Goal: Download file/media

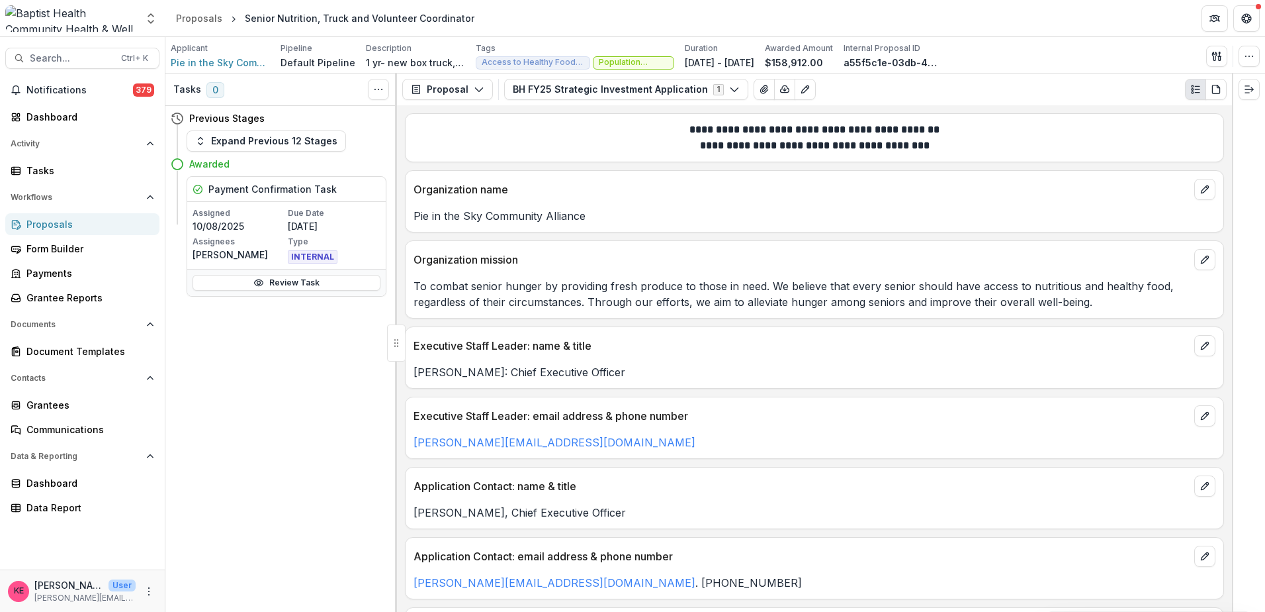
scroll to position [4699, 0]
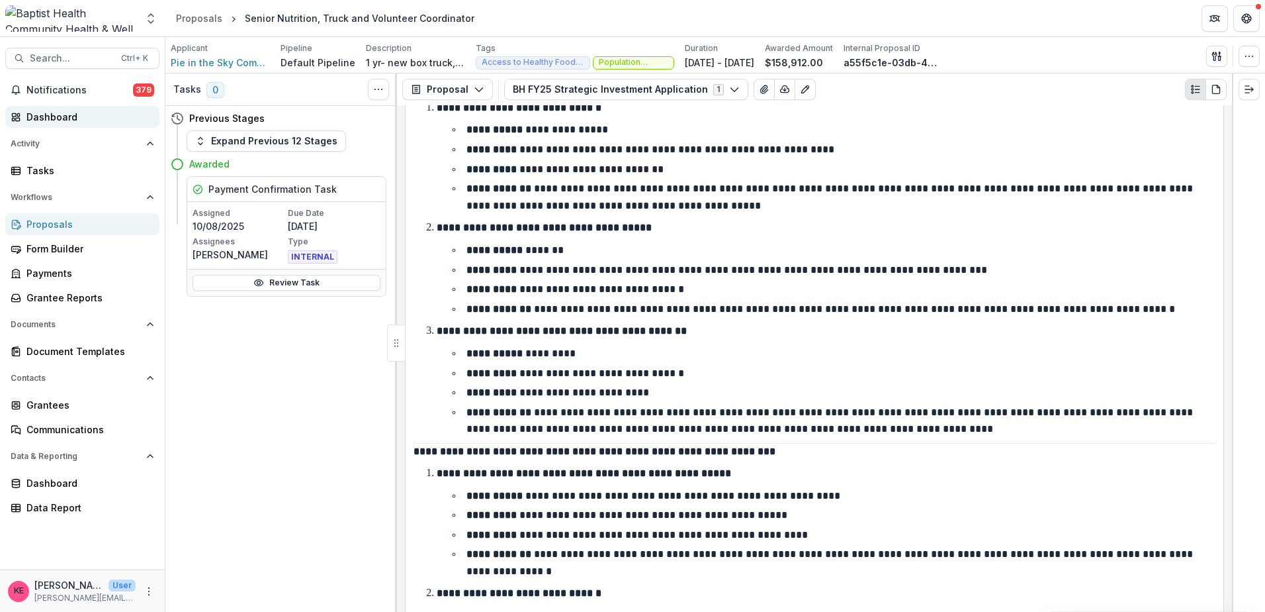
click at [24, 122] on link "Dashboard" at bounding box center [82, 117] width 154 height 22
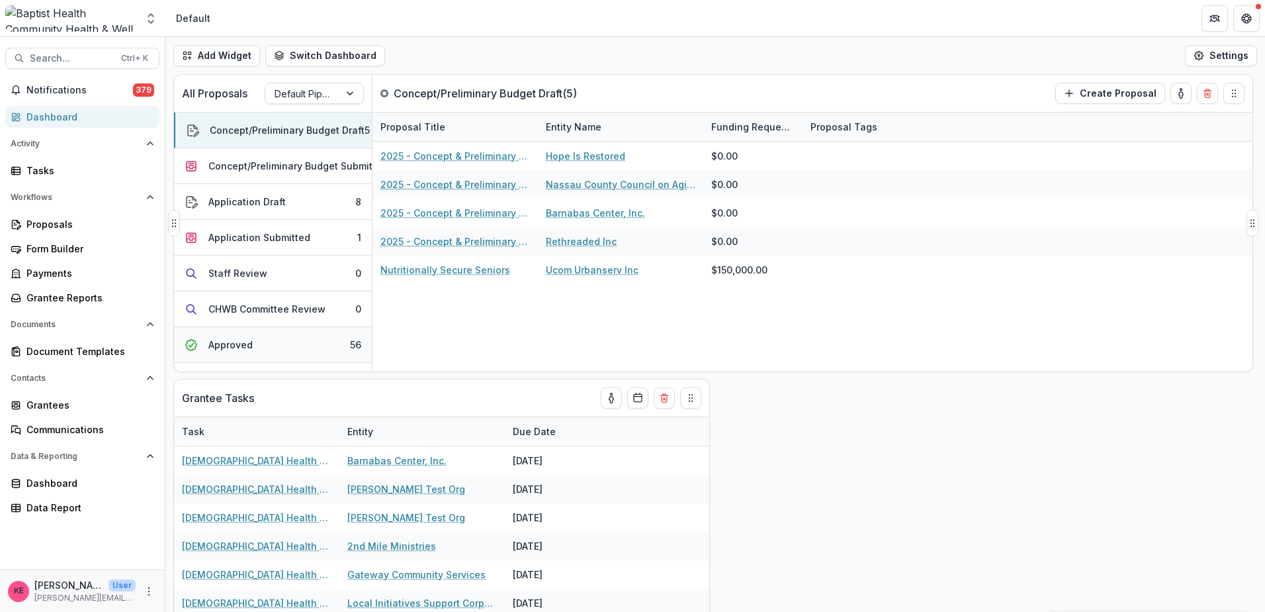
click at [270, 345] on button "Approved 56" at bounding box center [273, 345] width 198 height 36
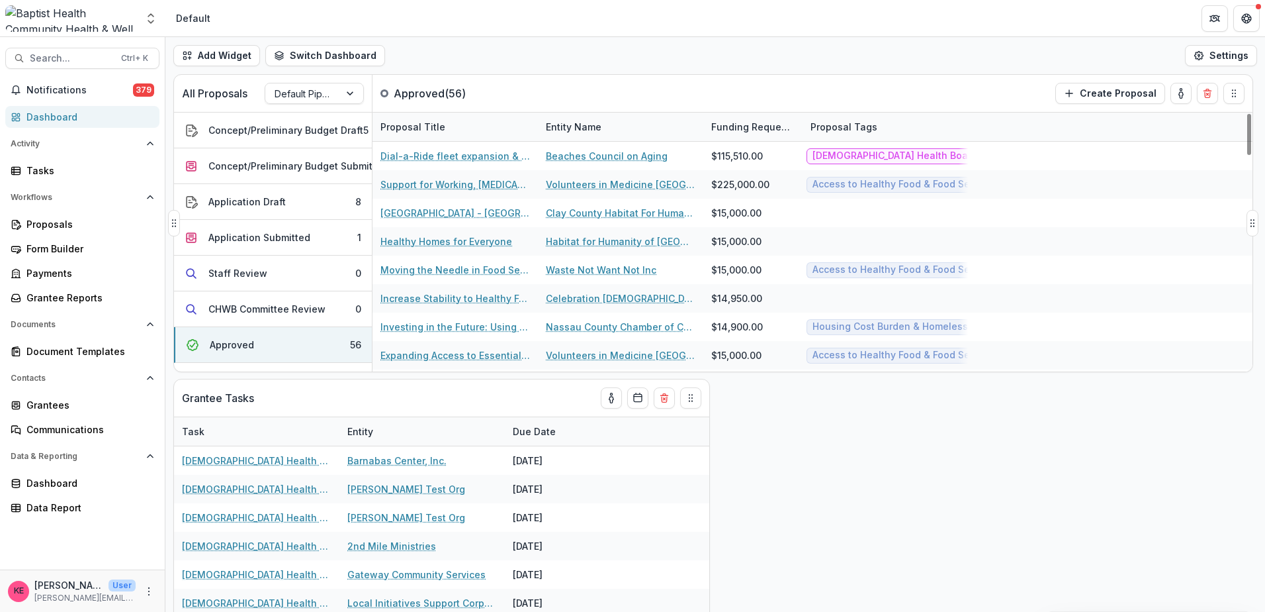
click at [568, 125] on div "Entity Name" at bounding box center [573, 127] width 71 height 14
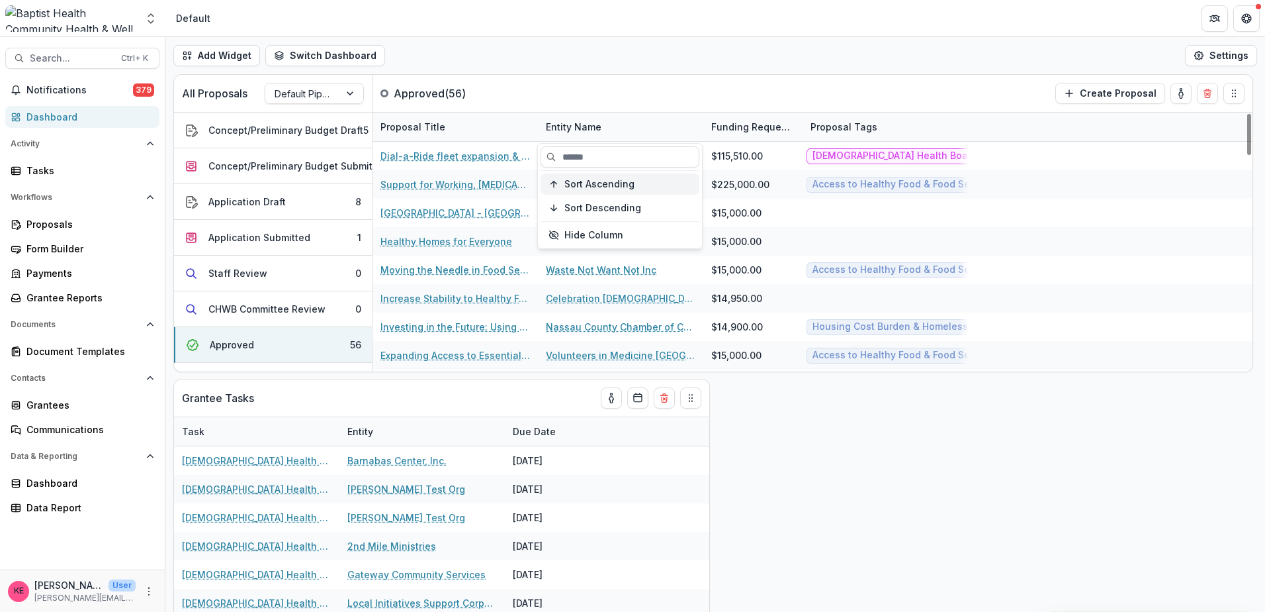
click at [561, 186] on button "Sort Ascending" at bounding box center [620, 183] width 159 height 21
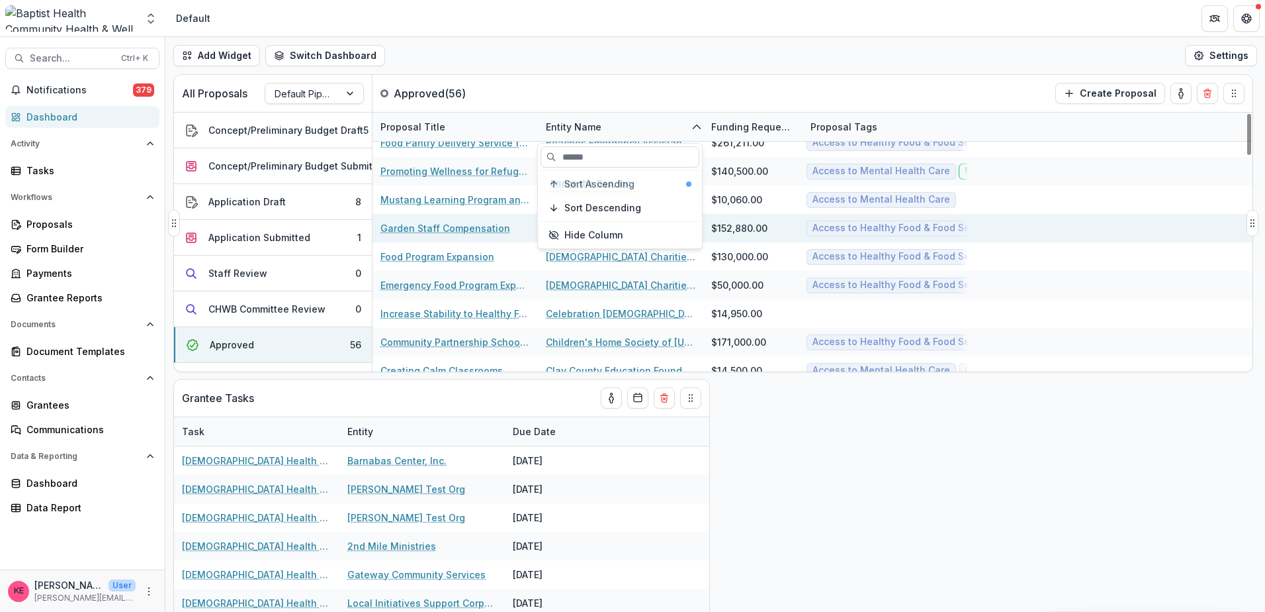
scroll to position [199, 0]
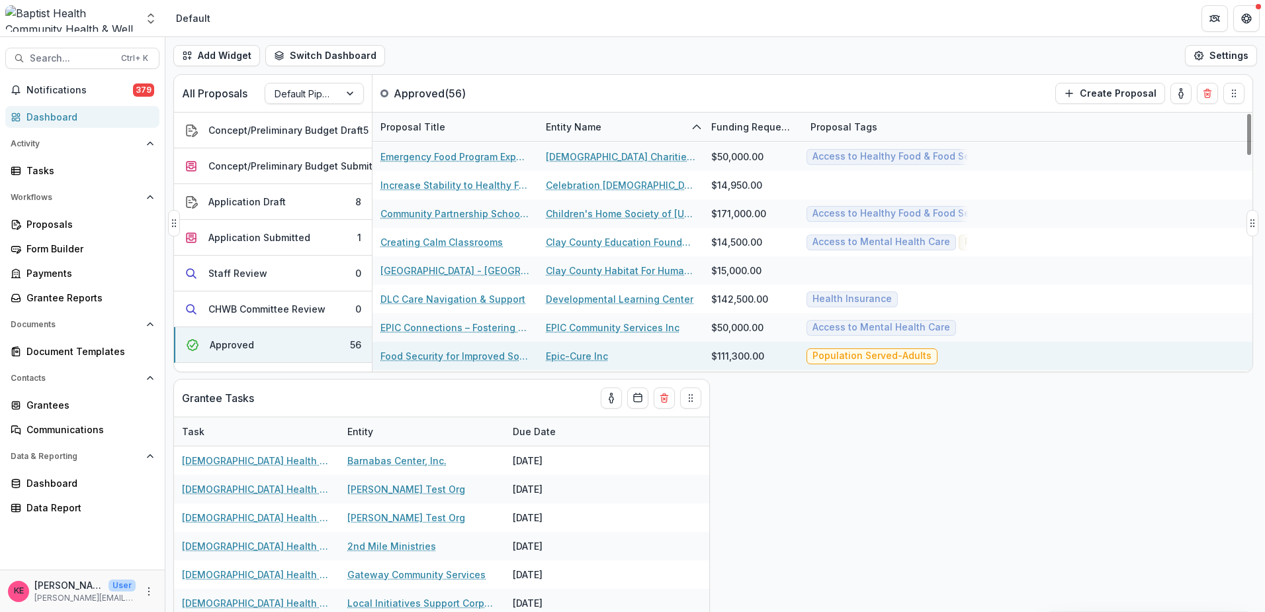
click at [490, 357] on link "Food Security for Improved Social, Economic & Health Outcomes" at bounding box center [456, 356] width 150 height 14
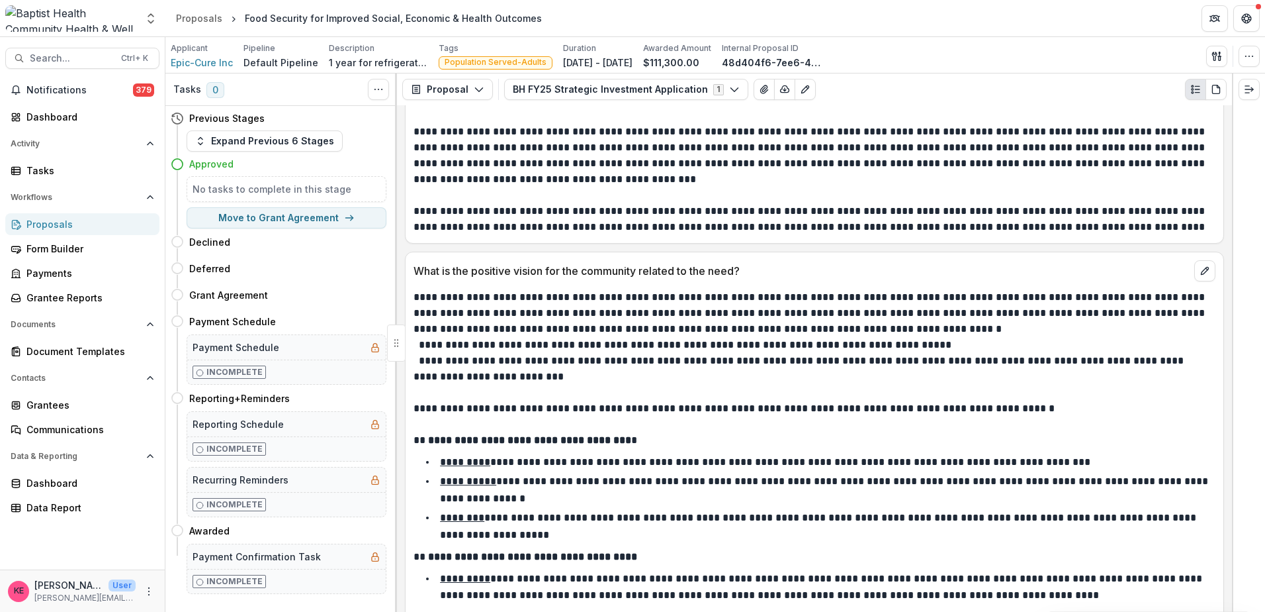
scroll to position [3574, 0]
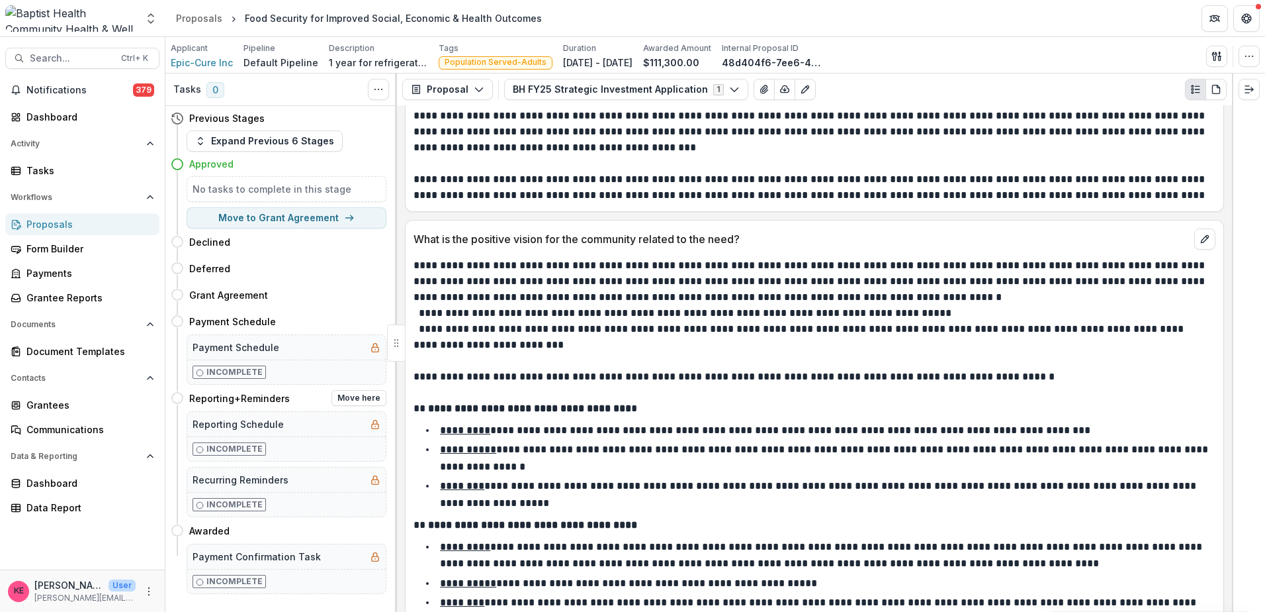
click at [357, 504] on div "Incomplete" at bounding box center [286, 504] width 199 height 24
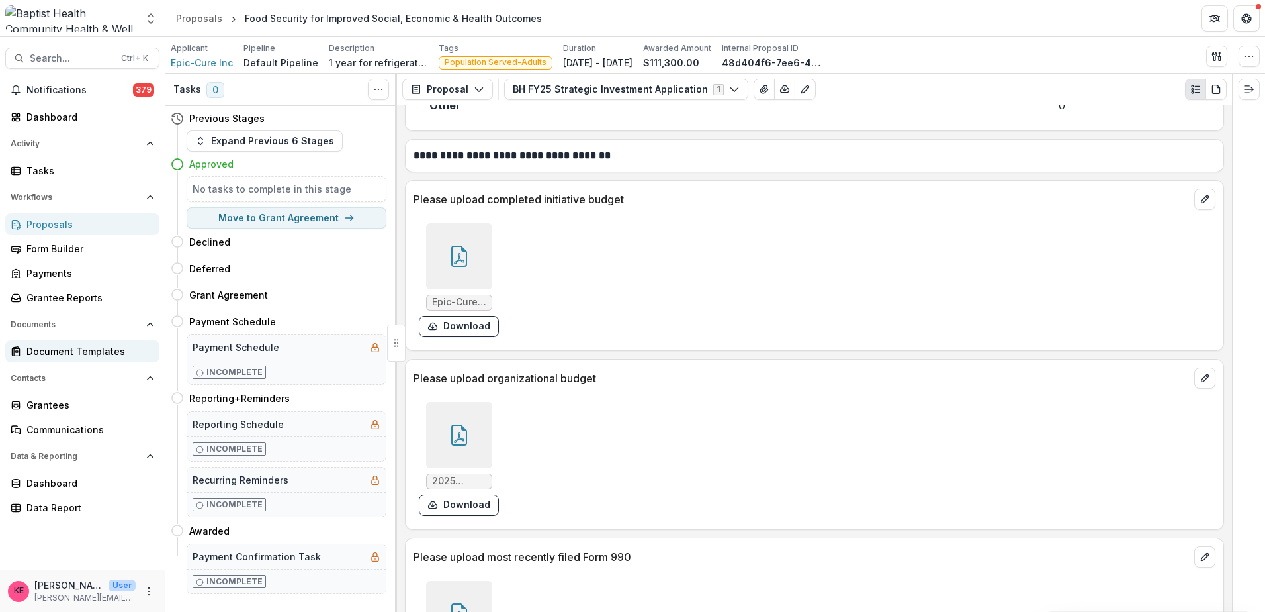
scroll to position [7214, 0]
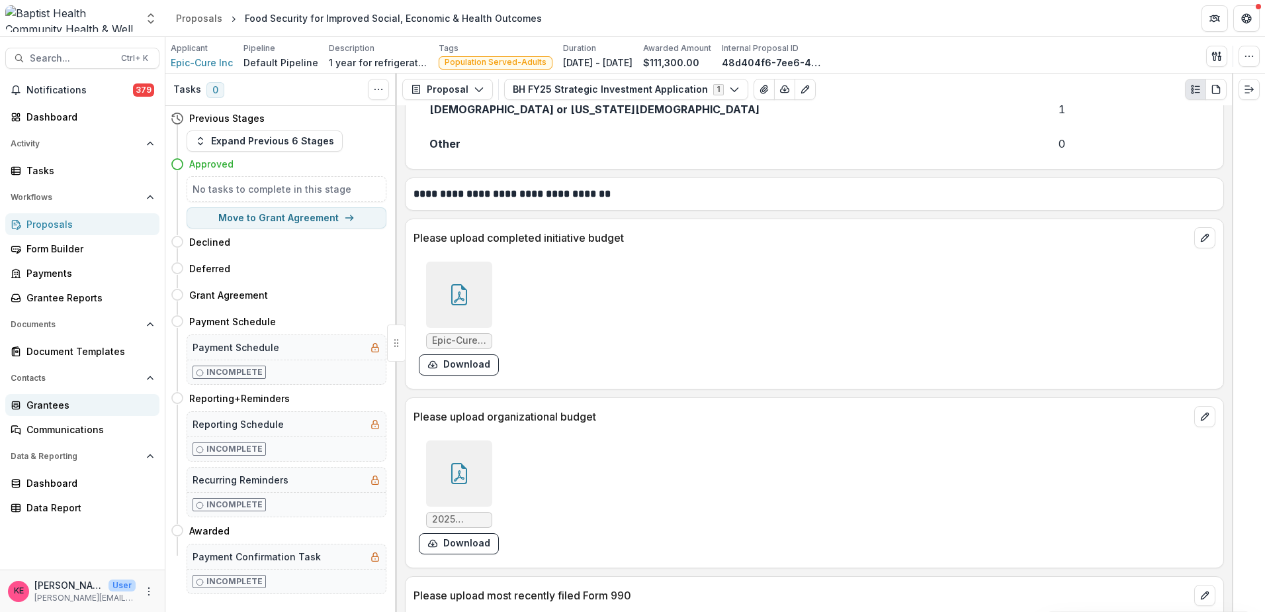
click at [76, 404] on div "Grantees" at bounding box center [87, 405] width 122 height 14
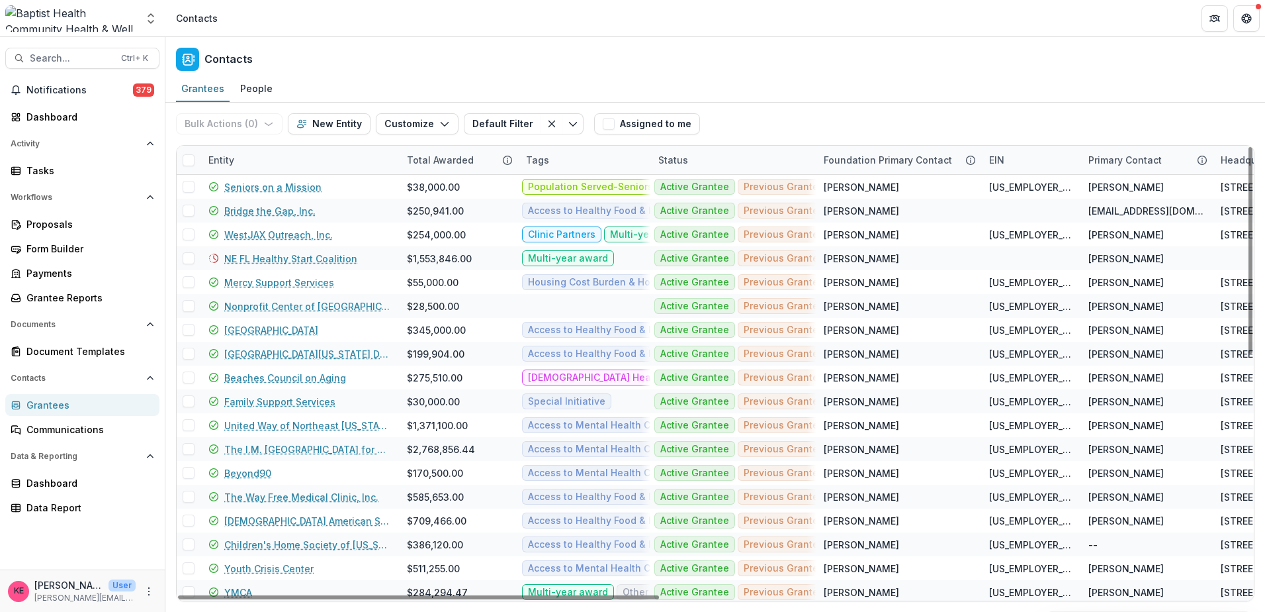
click at [288, 157] on div "Entity" at bounding box center [300, 160] width 199 height 28
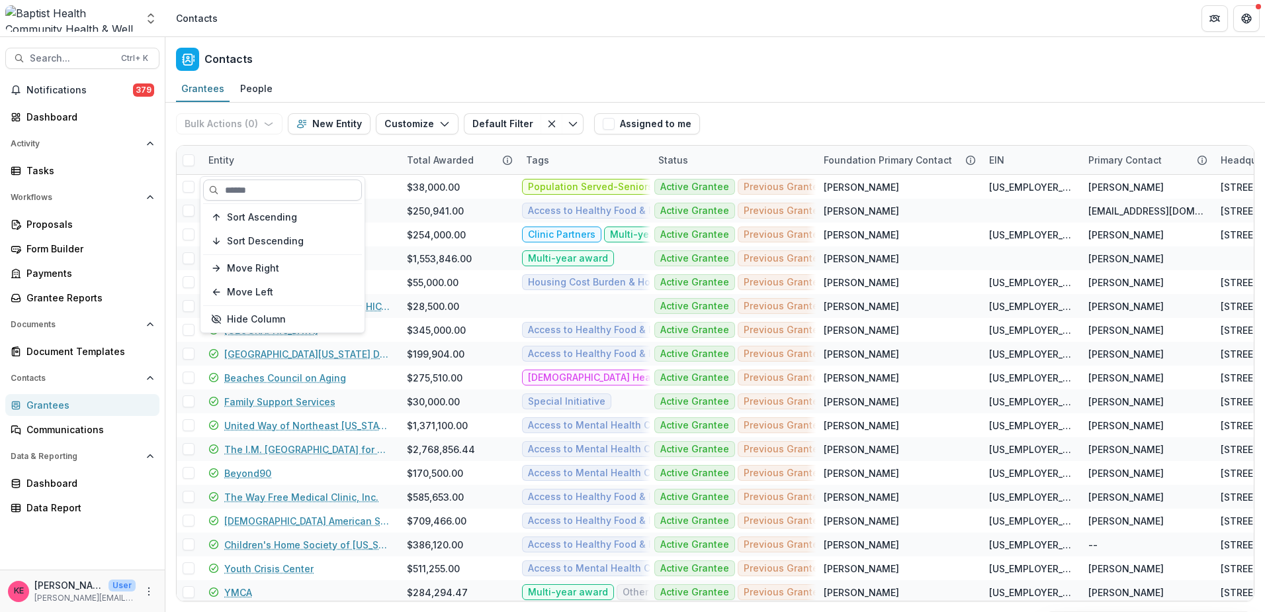
click at [293, 193] on input at bounding box center [282, 189] width 159 height 21
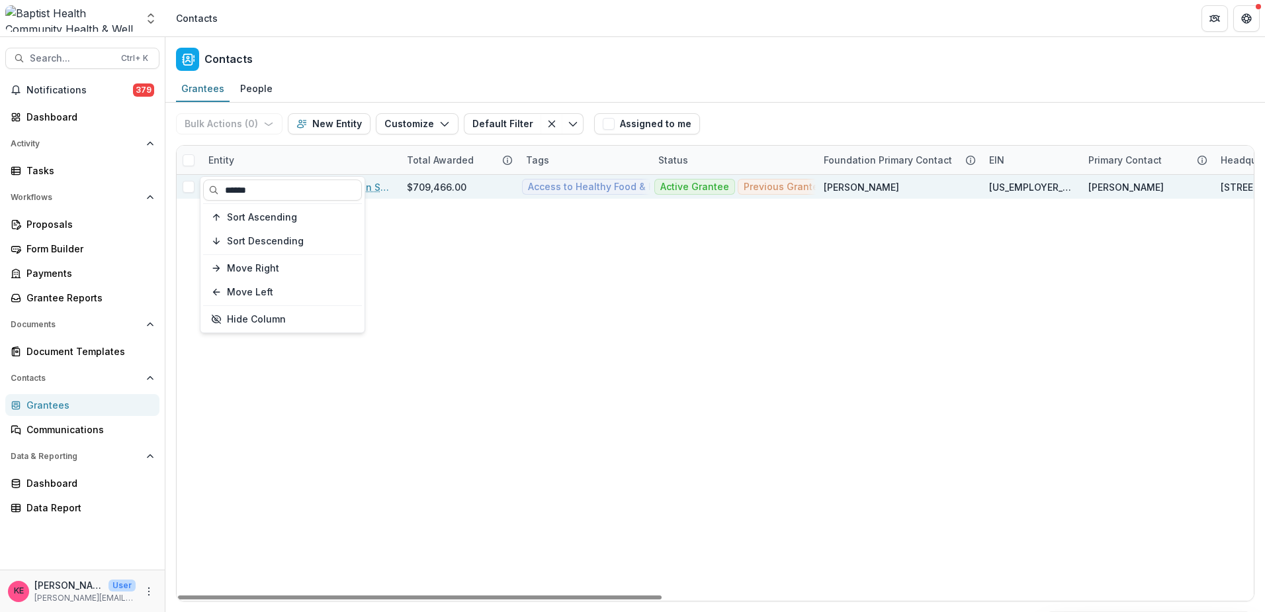
type input "******"
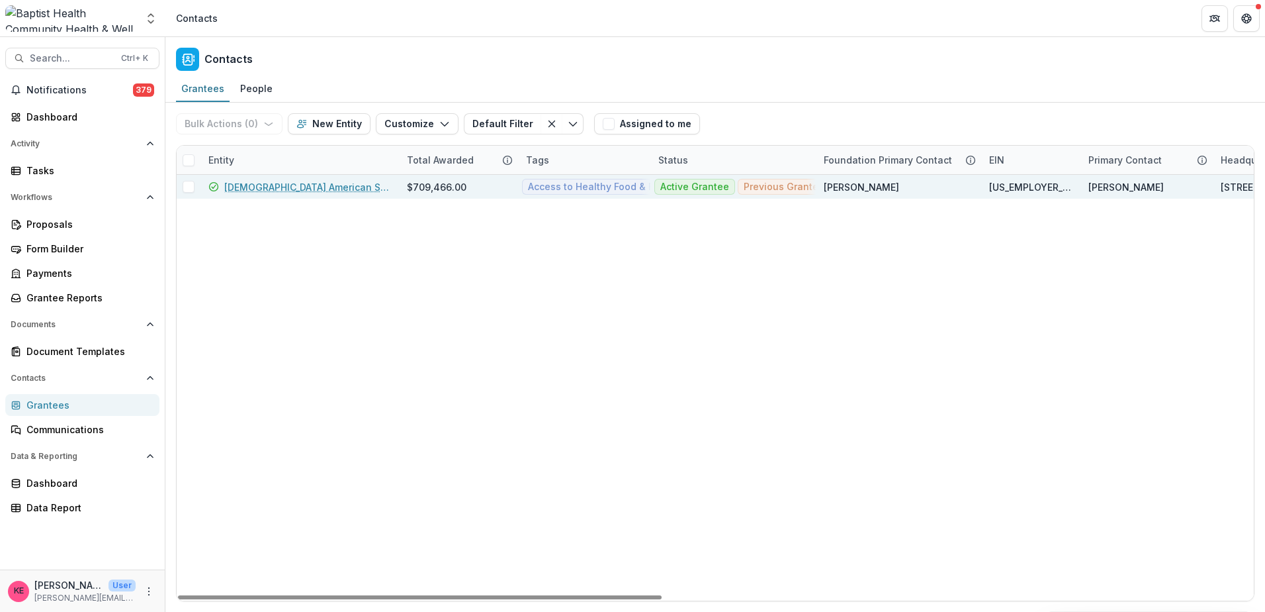
click at [394, 194] on div "[DEMOGRAPHIC_DATA] American Social Services" at bounding box center [300, 187] width 199 height 24
click at [347, 188] on link "[DEMOGRAPHIC_DATA] American Social Services" at bounding box center [307, 187] width 167 height 14
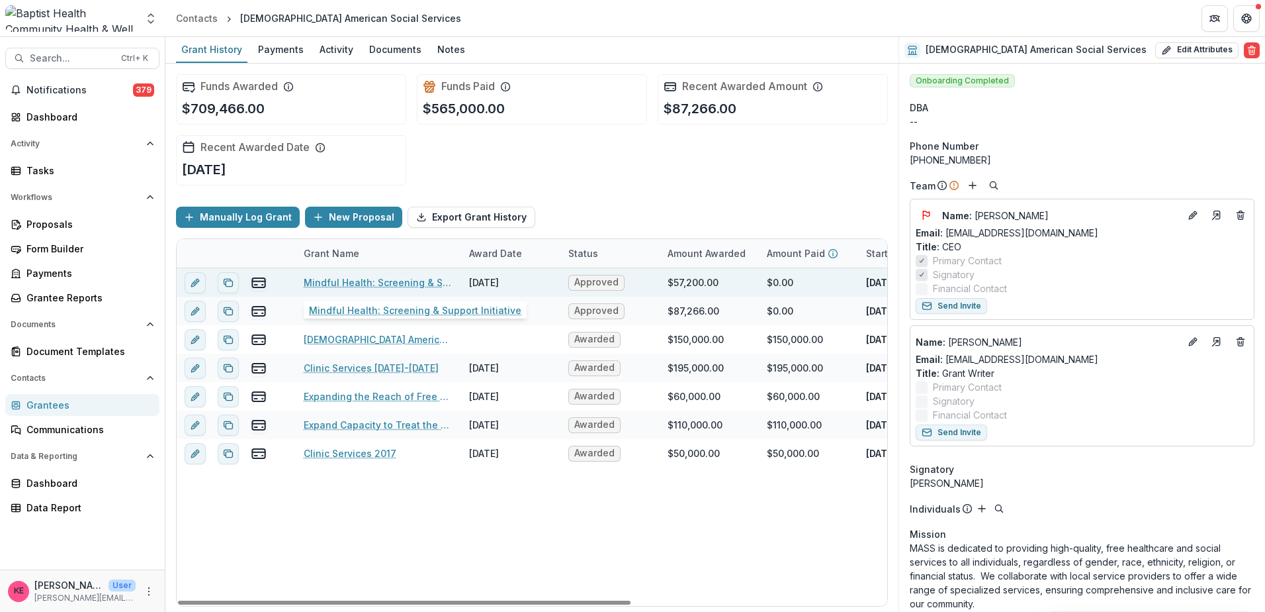
click at [371, 285] on link "Mindful Health: Screening & Support Initiative" at bounding box center [379, 282] width 150 height 14
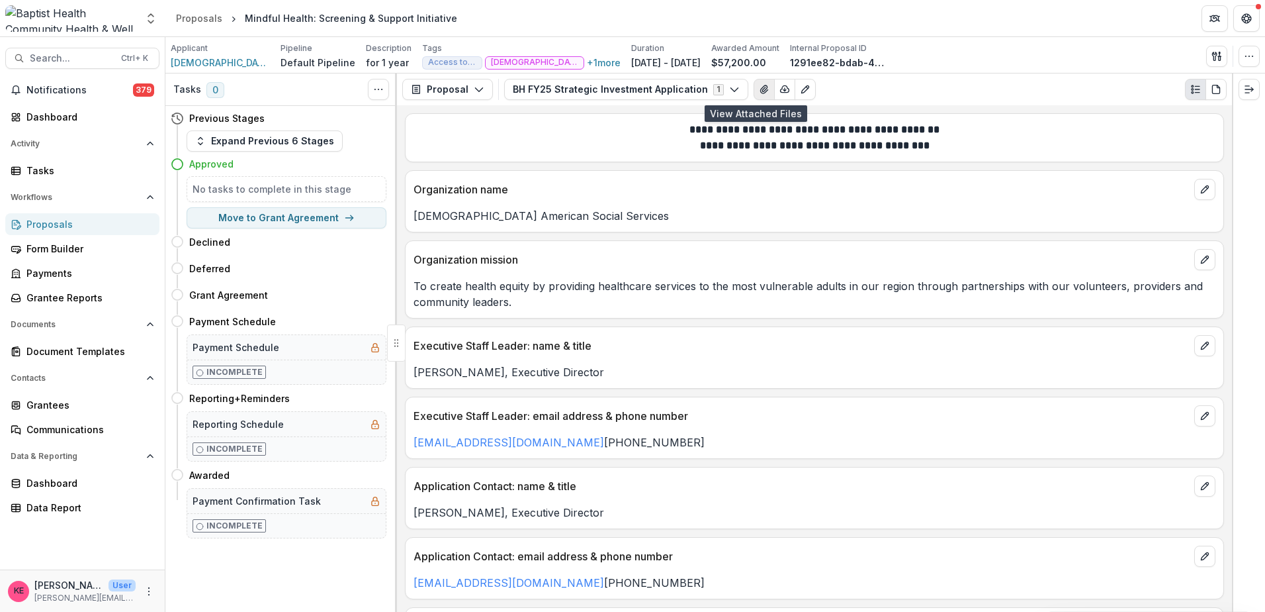
click at [759, 90] on icon "View Attached Files" at bounding box center [764, 89] width 11 height 11
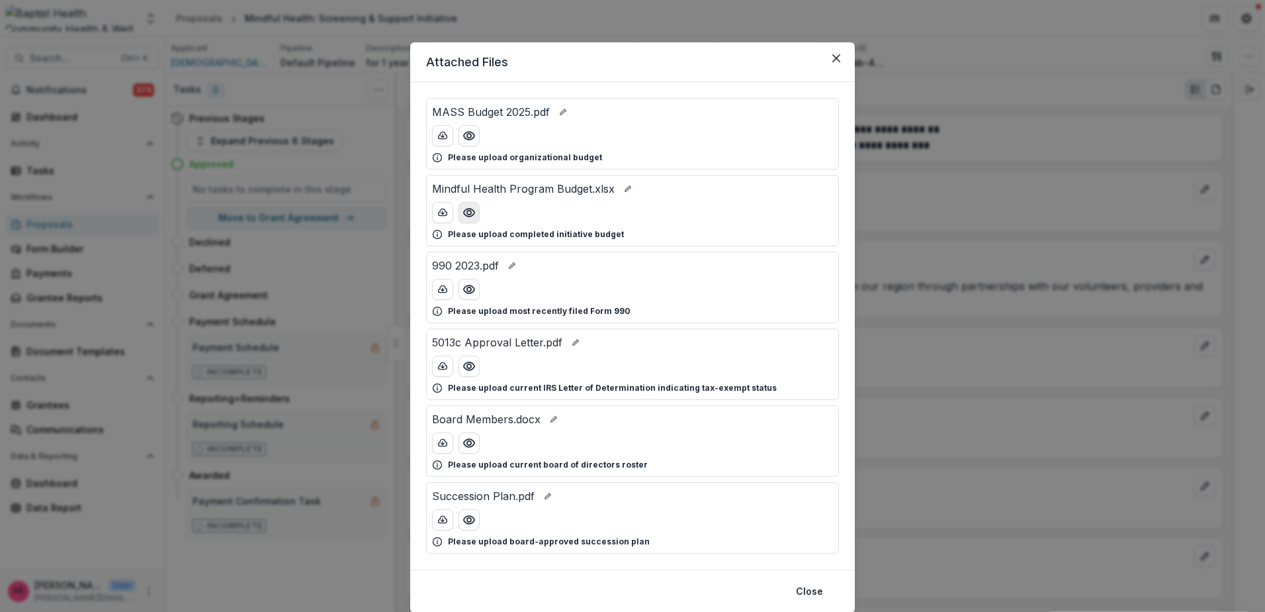
click at [467, 213] on icon "Preview Mindful Health Program Budget.xlsx" at bounding box center [469, 212] width 13 height 13
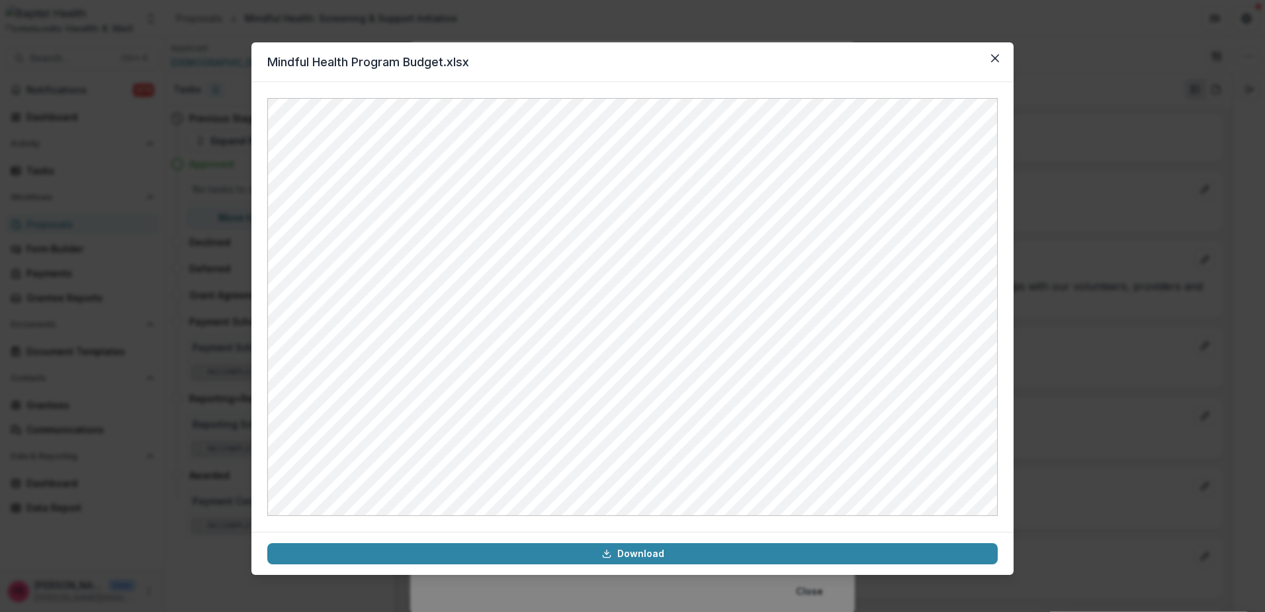
drag, startPoint x: 989, startPoint y: 53, endPoint x: 888, endPoint y: 102, distance: 111.9
click at [989, 55] on button "Close" at bounding box center [995, 58] width 21 height 21
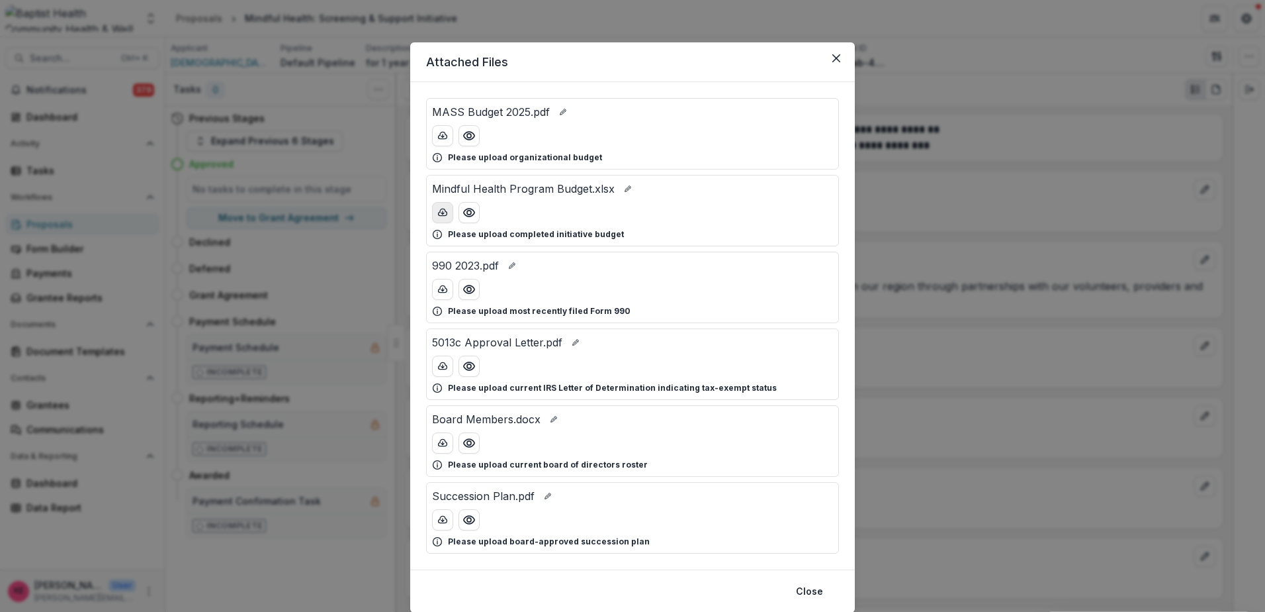
click at [443, 213] on line "download-button" at bounding box center [443, 212] width 0 height 3
click at [833, 57] on icon "Close" at bounding box center [837, 58] width 8 height 8
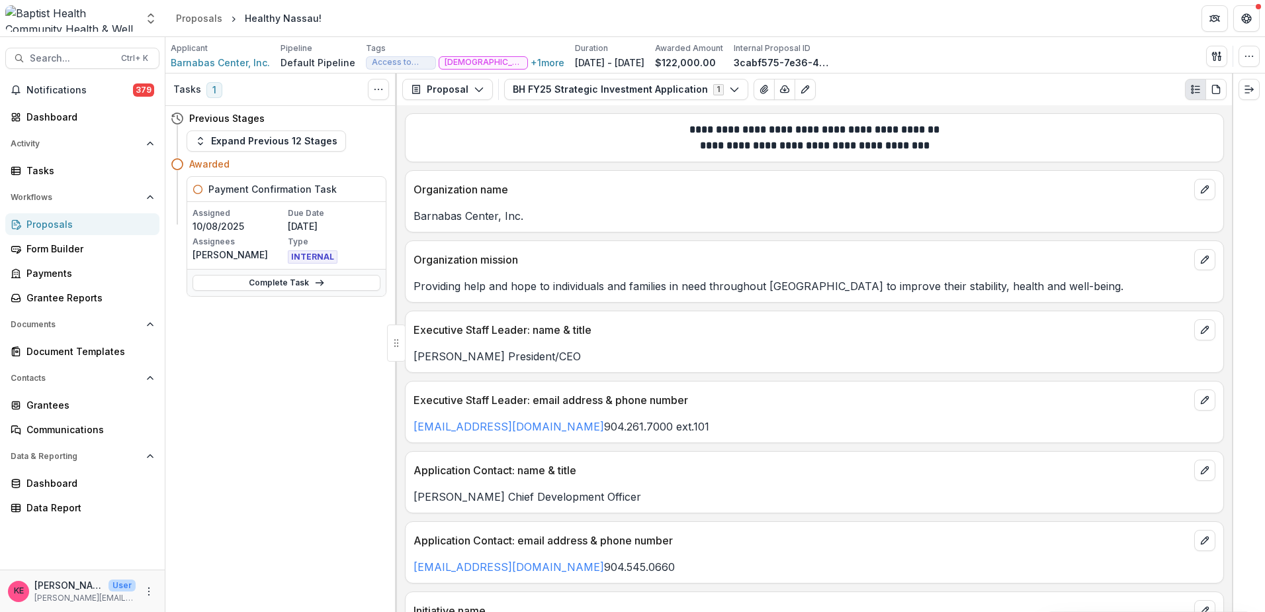
scroll to position [4566, 0]
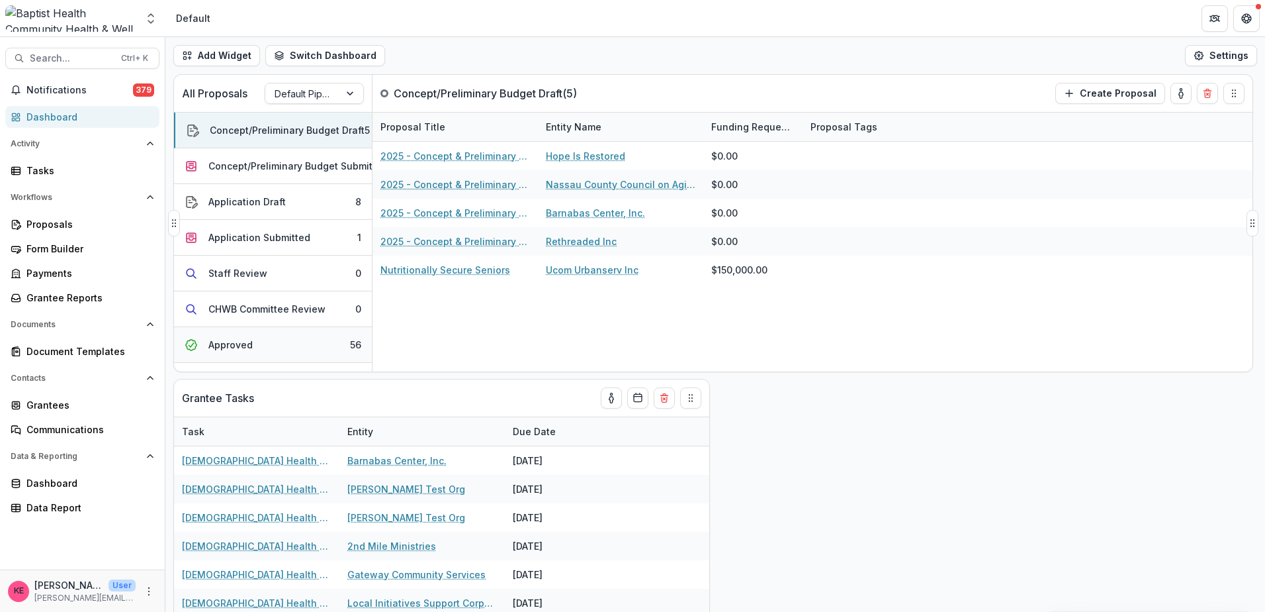
click at [298, 340] on button "Approved 56" at bounding box center [273, 345] width 198 height 36
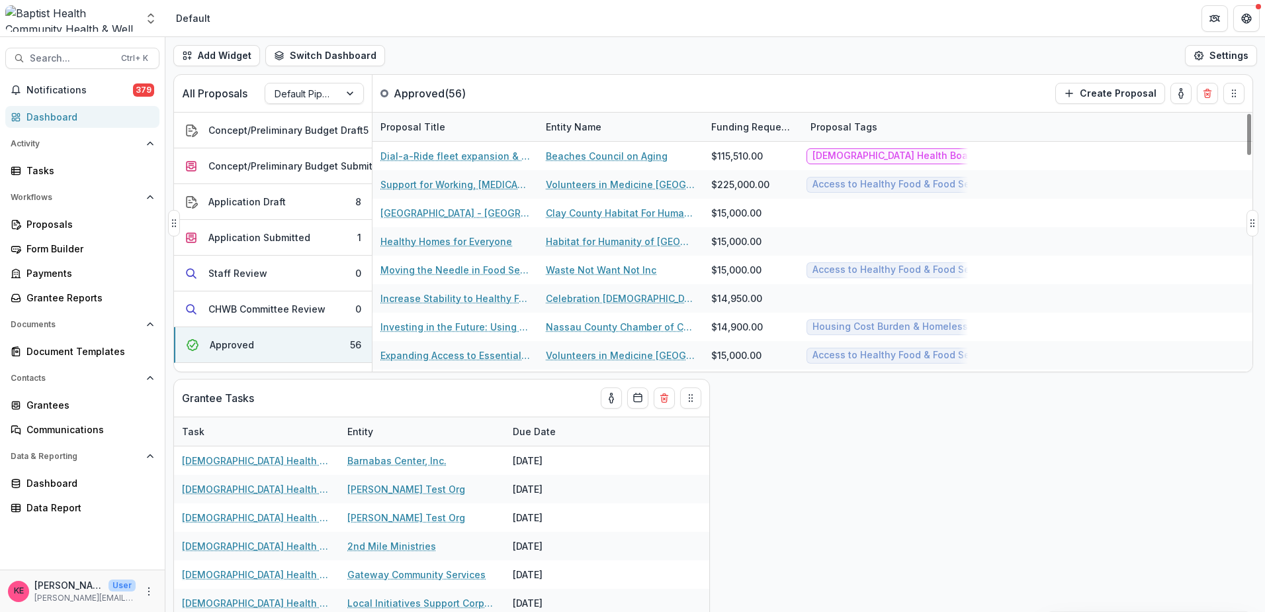
click at [580, 124] on div "Entity Name" at bounding box center [573, 127] width 71 height 14
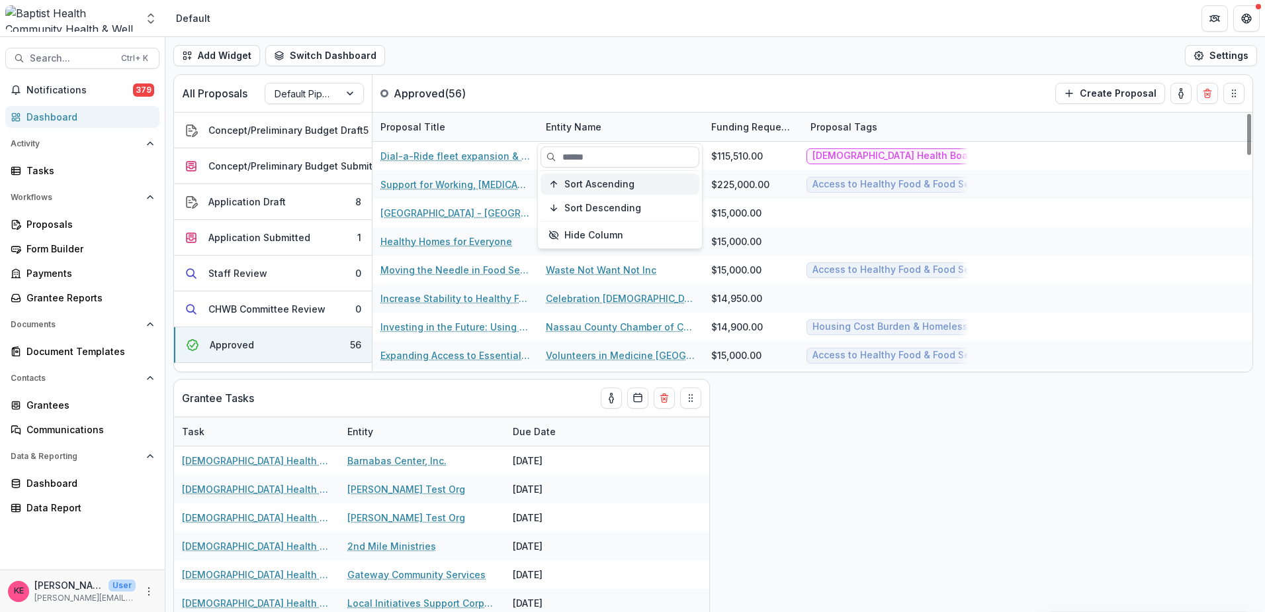
click at [591, 181] on span "Sort Ascending" at bounding box center [600, 184] width 70 height 11
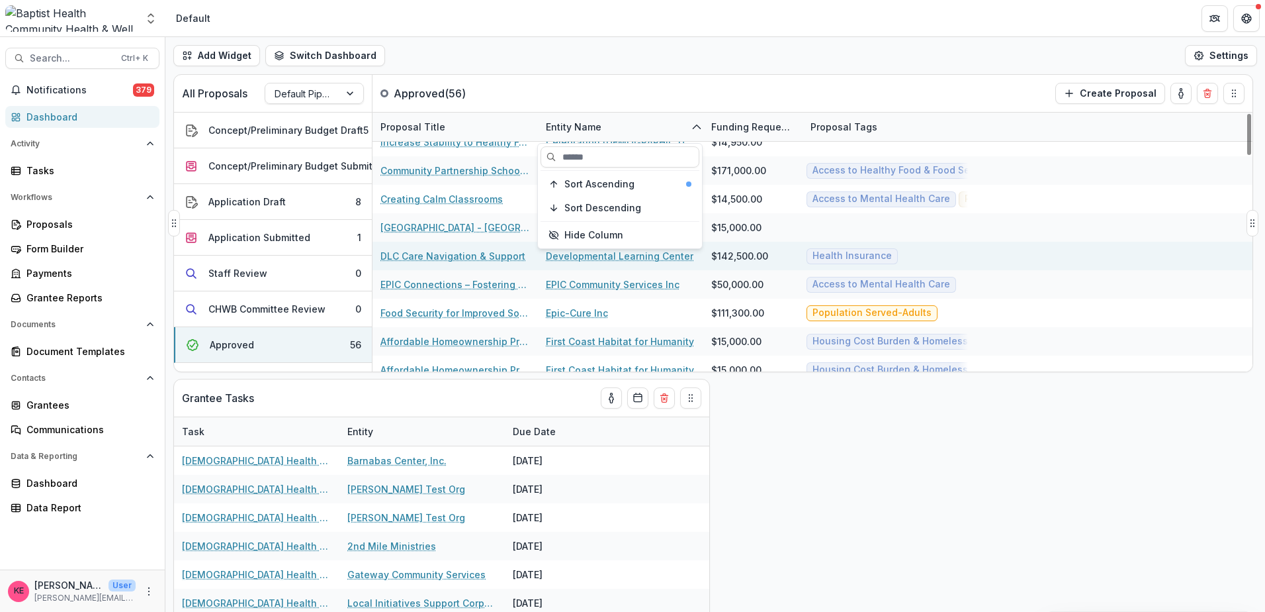
scroll to position [265, 0]
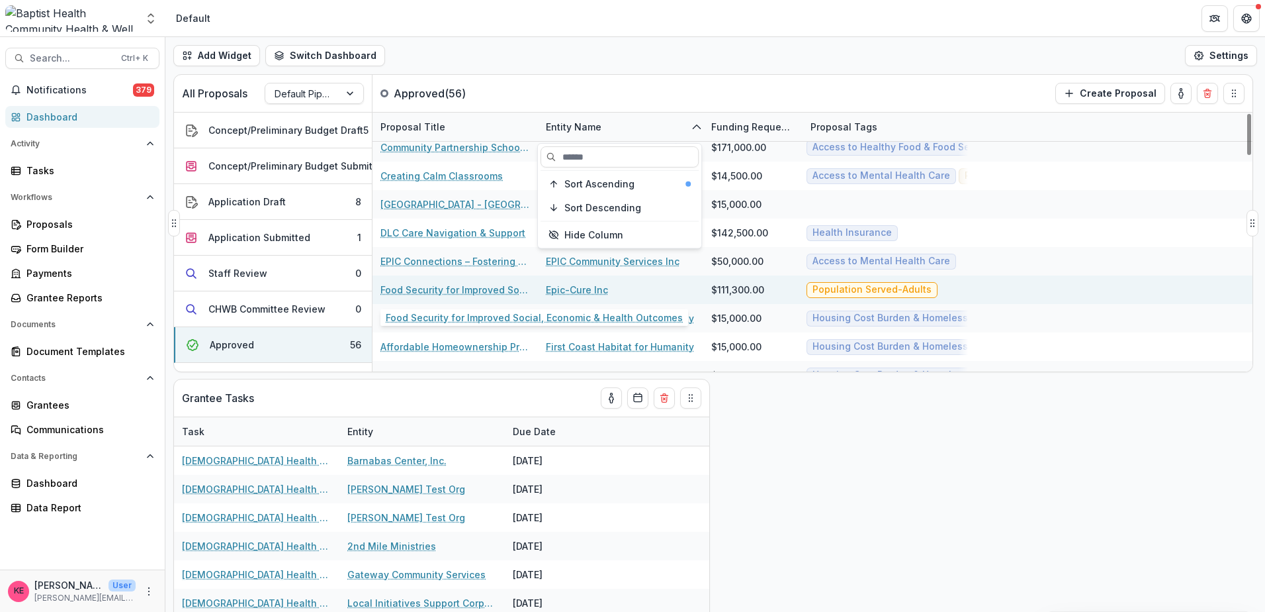
click at [491, 293] on link "Food Security for Improved Social, Economic & Health Outcomes" at bounding box center [456, 290] width 150 height 14
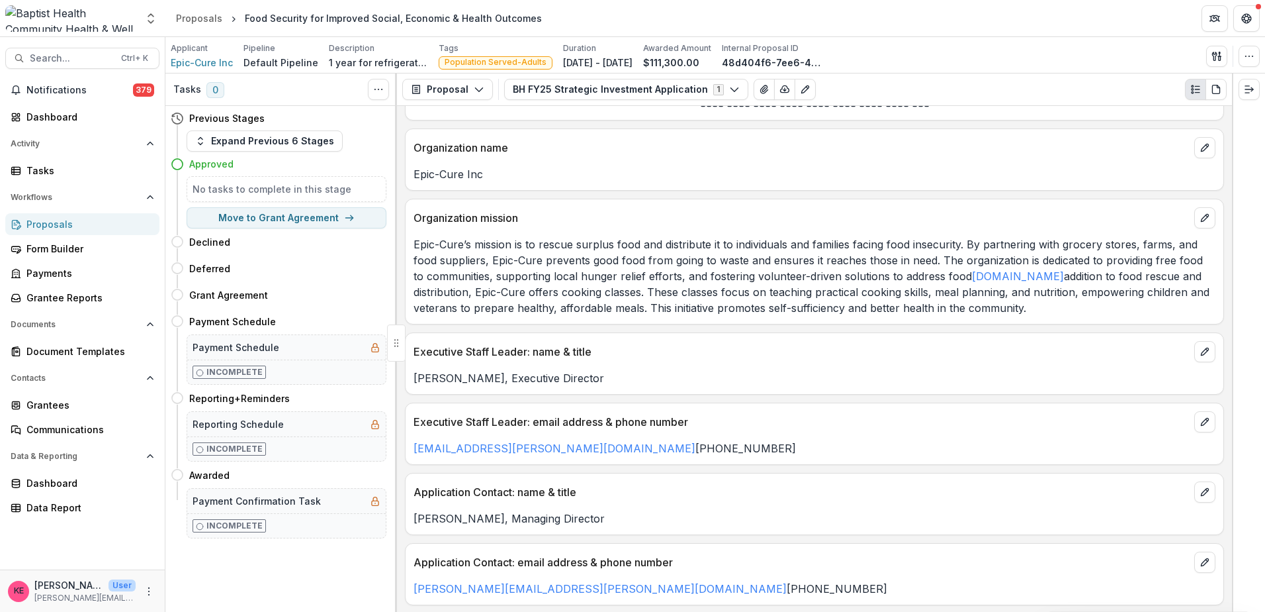
scroll to position [66, 0]
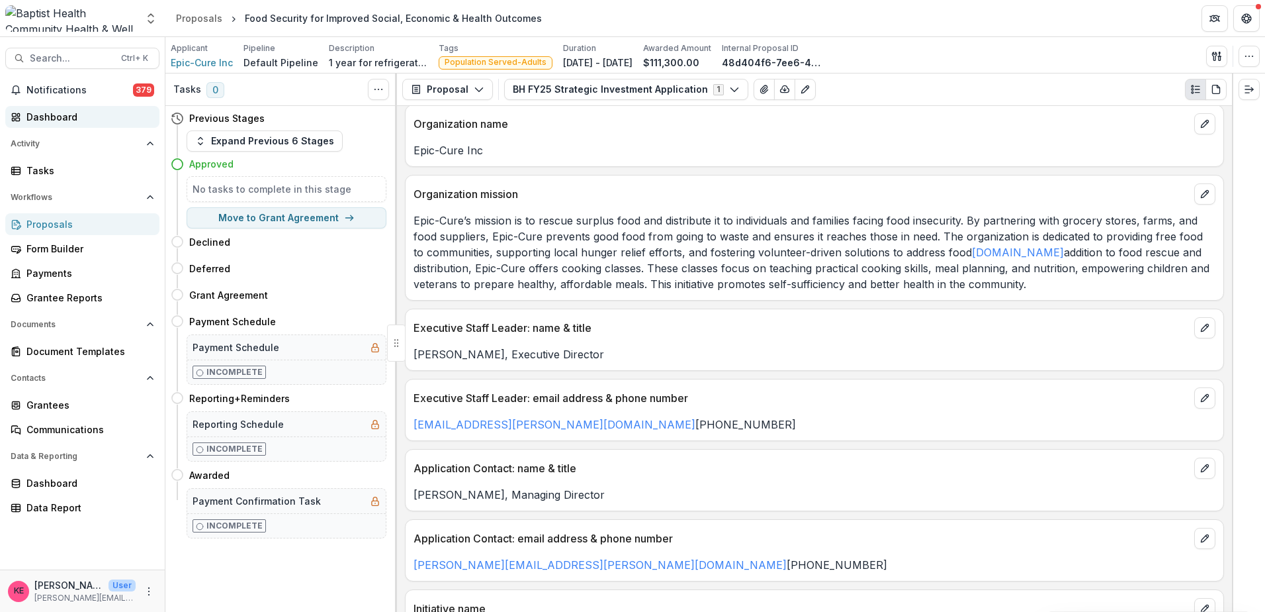
click at [53, 115] on div "Dashboard" at bounding box center [87, 117] width 122 height 14
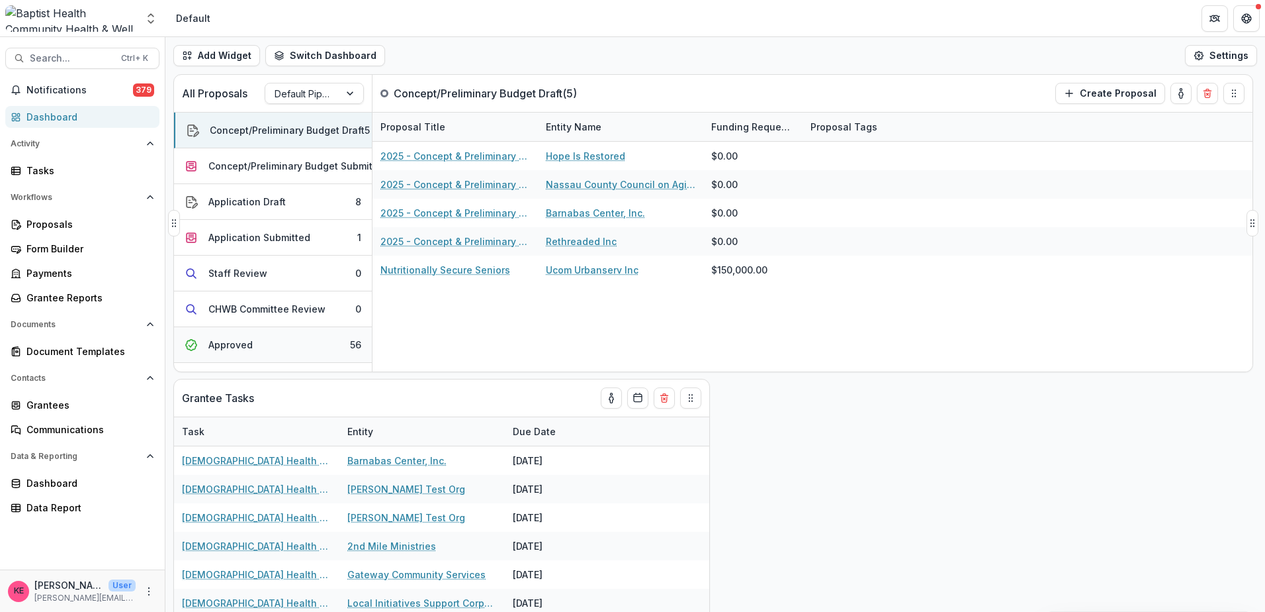
click at [247, 338] on div "Approved" at bounding box center [230, 345] width 44 height 14
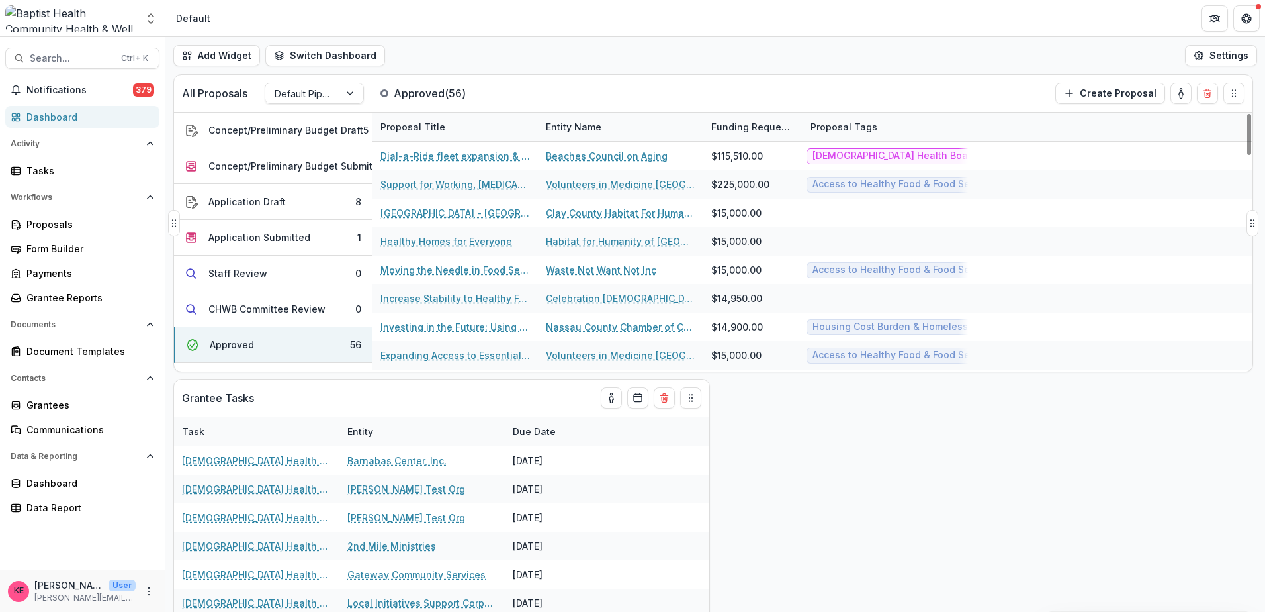
click at [584, 129] on div "Entity Name" at bounding box center [573, 127] width 71 height 14
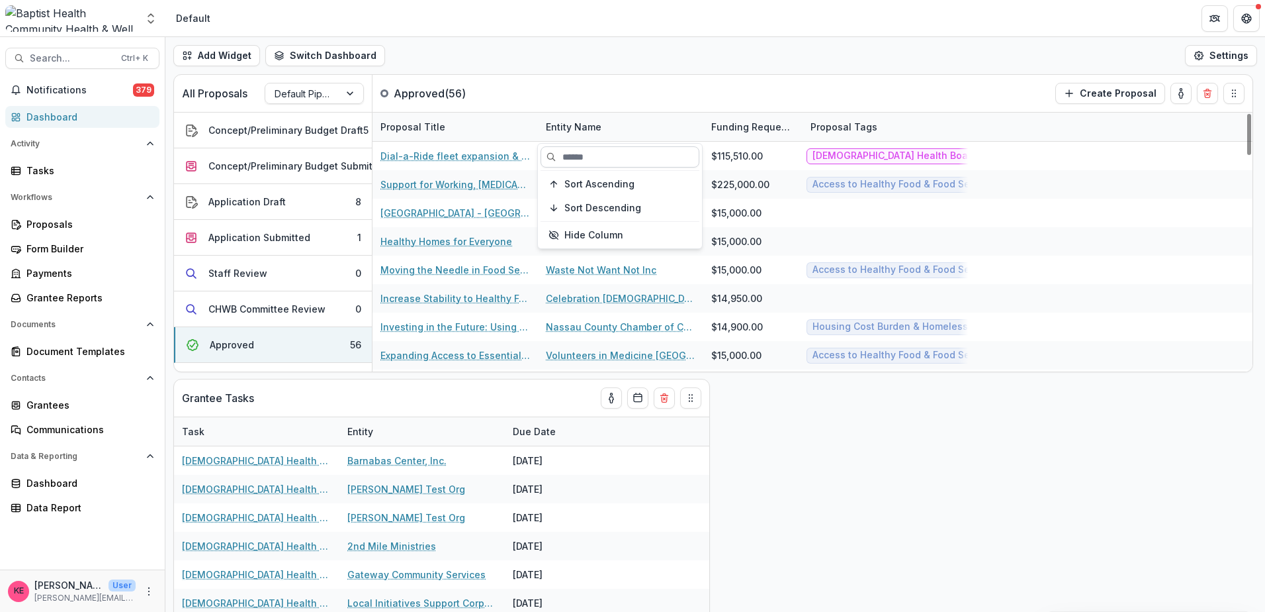
click at [597, 154] on input at bounding box center [620, 156] width 159 height 21
click at [586, 182] on span "Sort Ascending" at bounding box center [600, 184] width 70 height 11
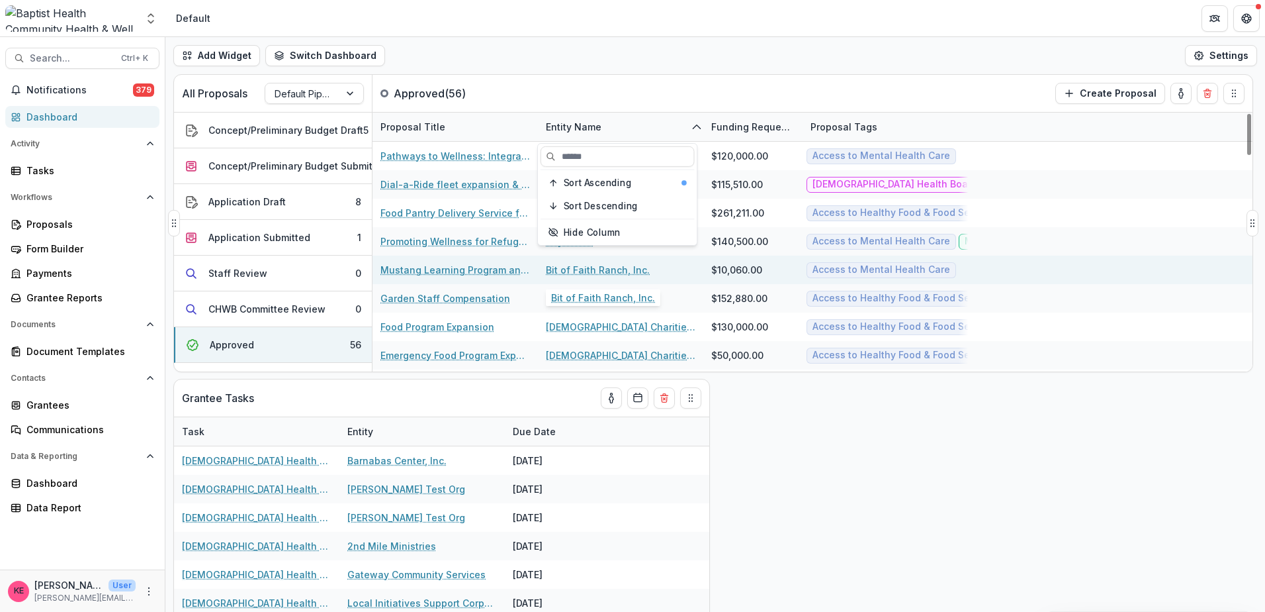
click at [627, 280] on div "Bit of Faith Ranch, Inc." at bounding box center [621, 269] width 150 height 28
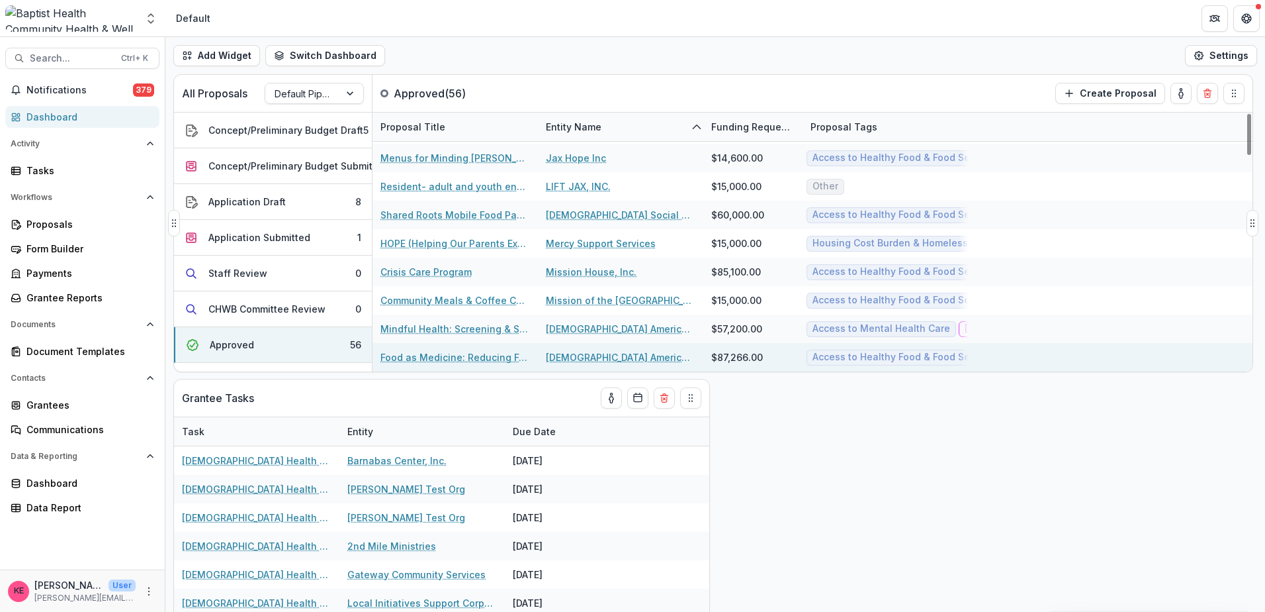
scroll to position [728, 0]
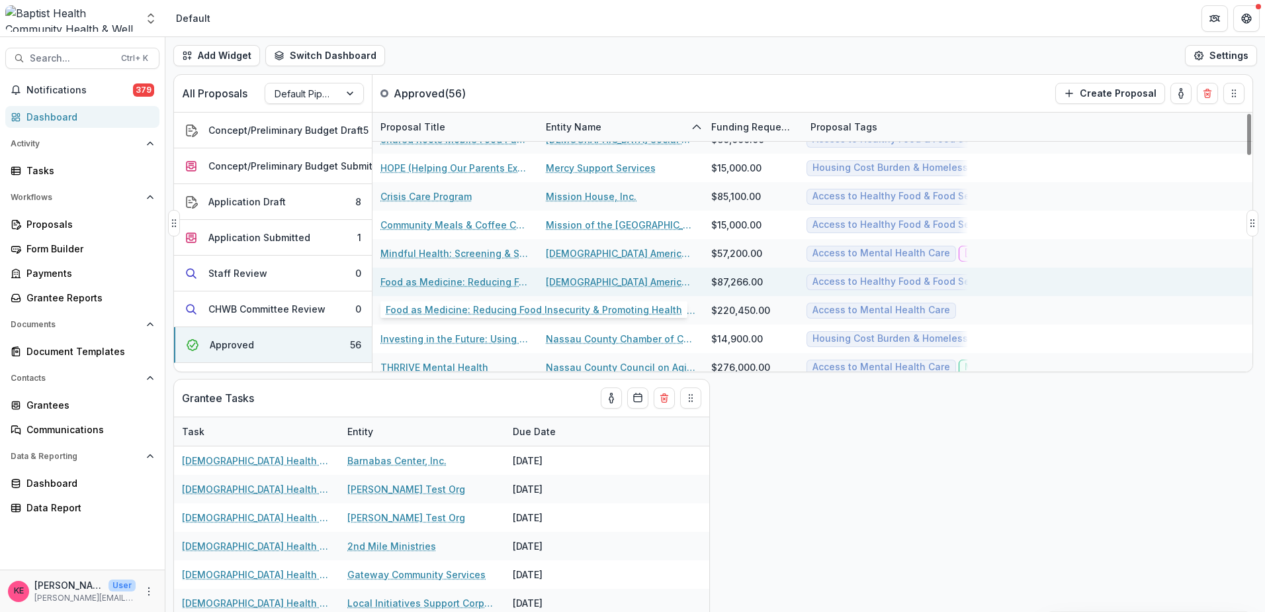
click at [467, 283] on link "Food as Medicine: Reducing Food Insecurity & Promoting Health" at bounding box center [456, 282] width 150 height 14
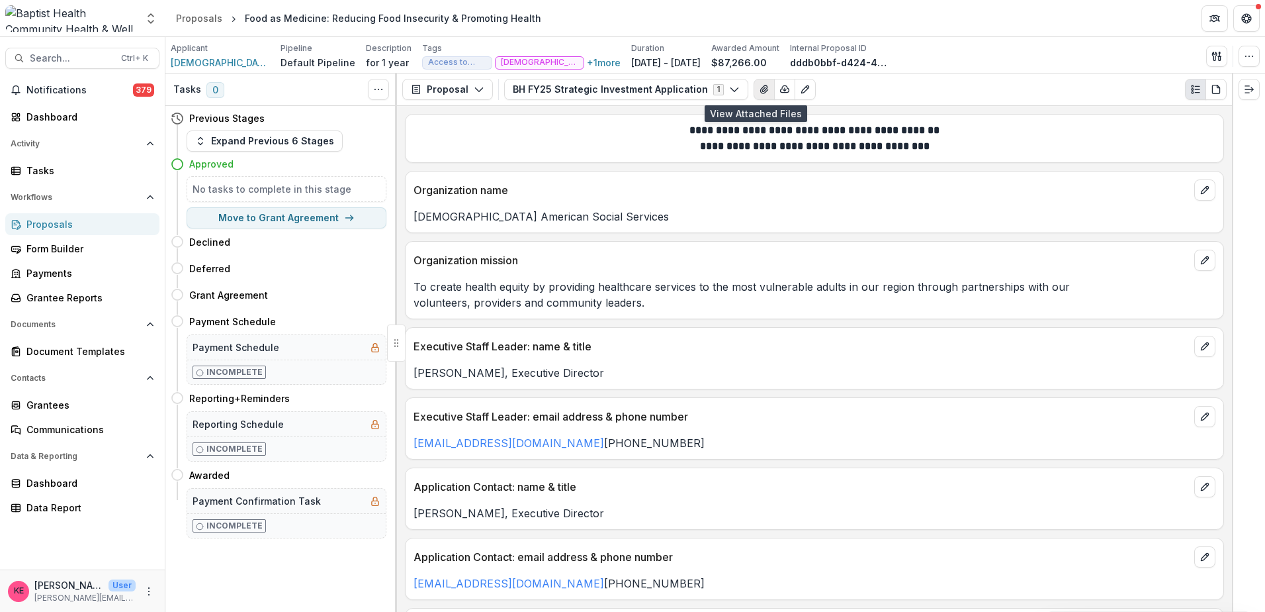
click at [759, 85] on icon "View Attached Files" at bounding box center [764, 89] width 11 height 11
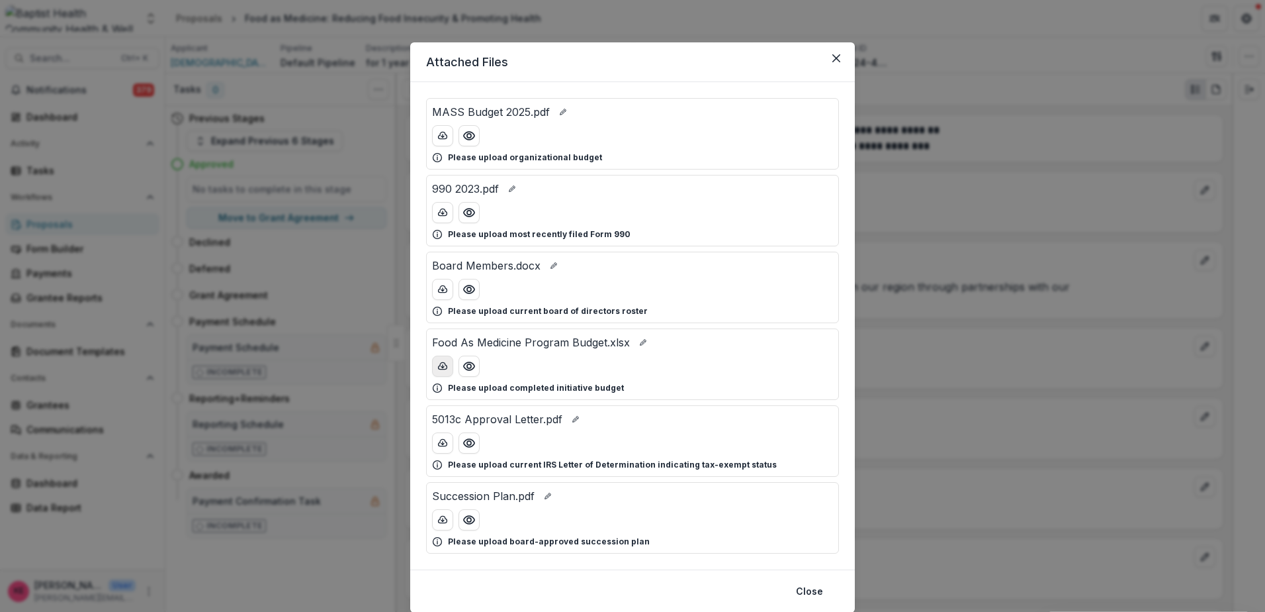
click at [443, 364] on icon "download-button" at bounding box center [443, 365] width 9 height 7
